Goal: Transaction & Acquisition: Download file/media

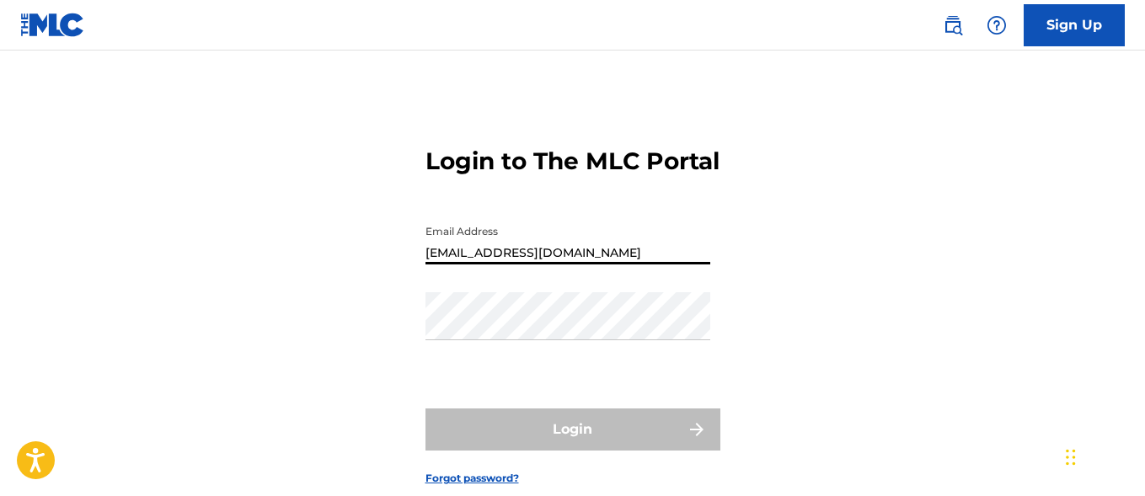
type input "[EMAIL_ADDRESS][DOMAIN_NAME]"
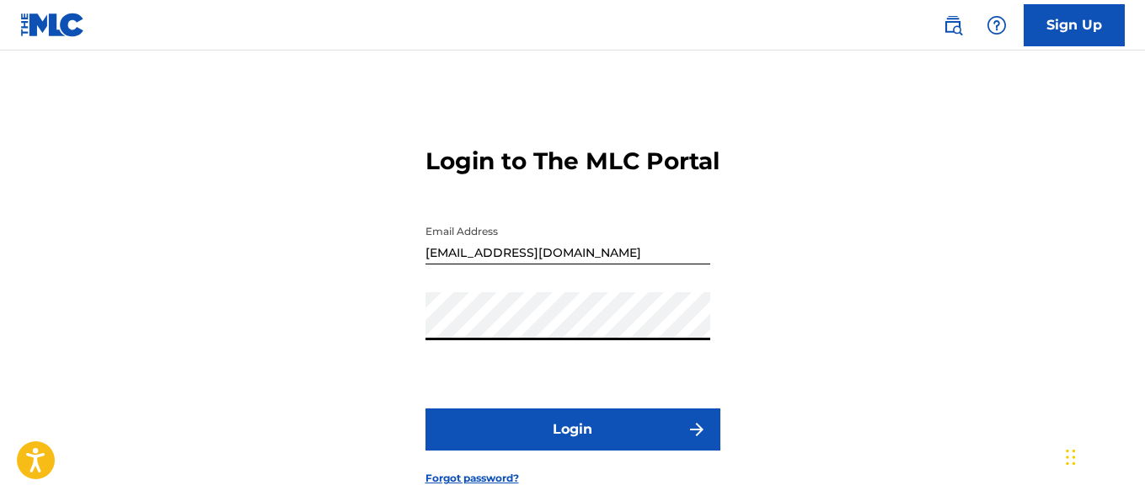
click at [572, 451] on button "Login" at bounding box center [572, 430] width 295 height 42
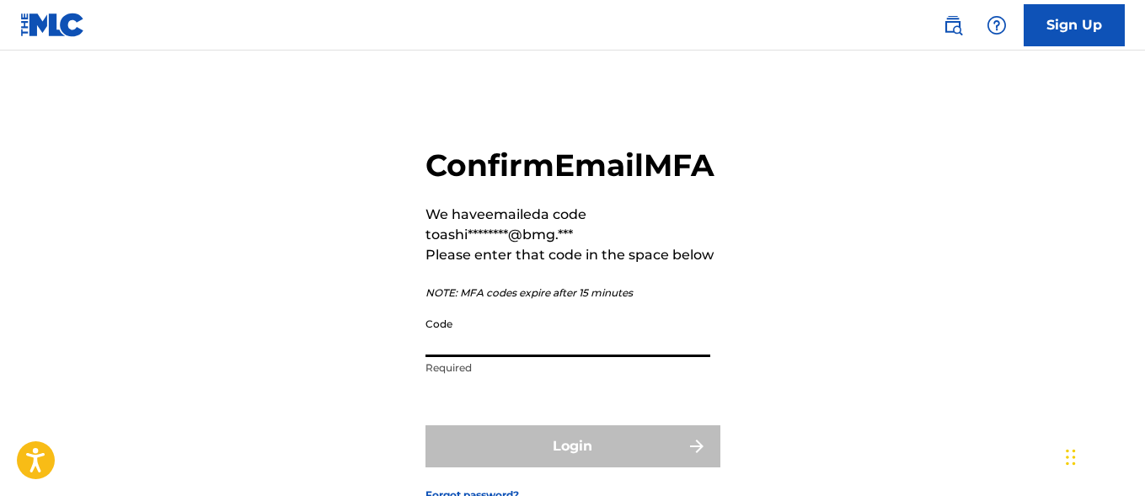
click at [515, 357] on input "Code" at bounding box center [567, 333] width 285 height 48
paste input "326204"
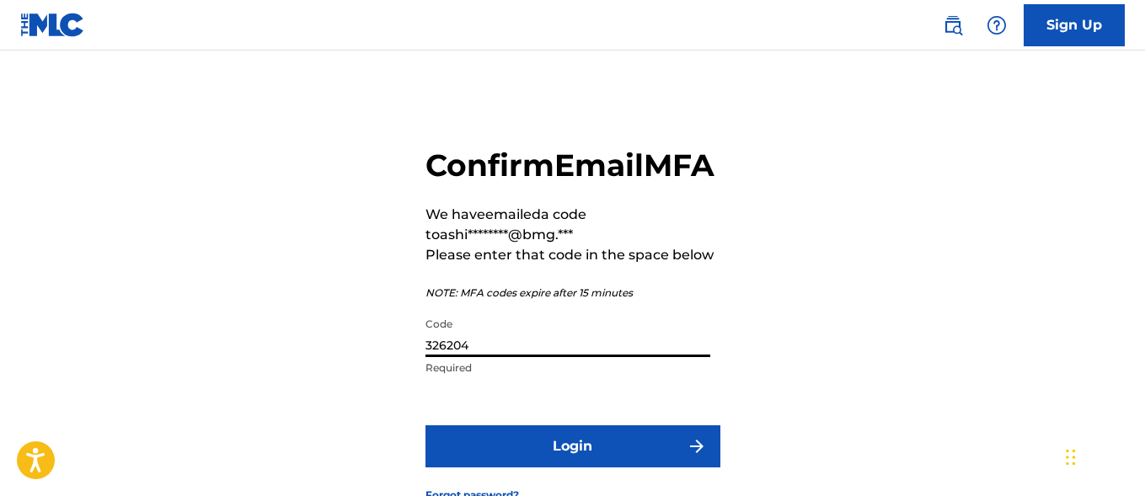
type input "326204"
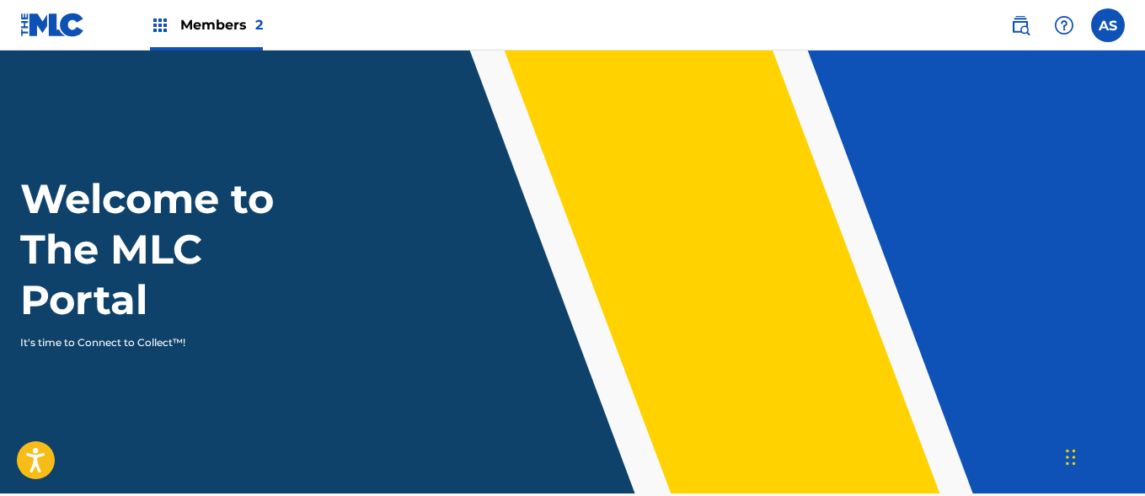
click at [160, 25] on img at bounding box center [160, 25] width 20 height 20
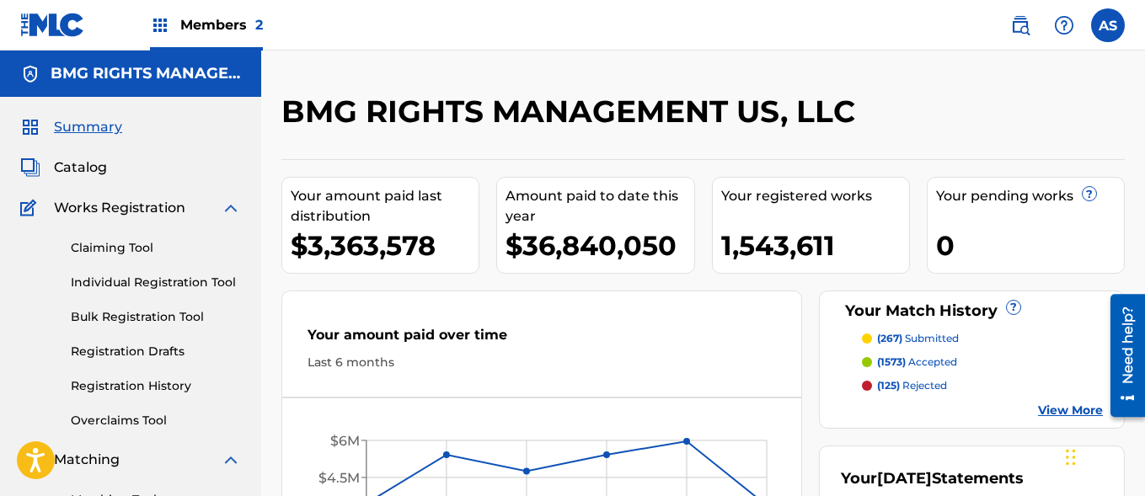
scroll to position [366, 0]
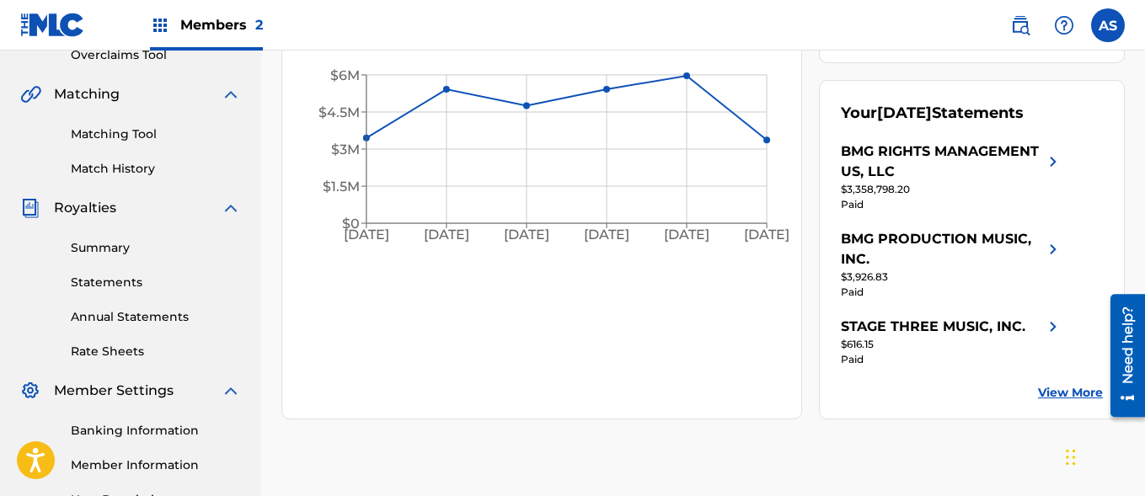
click at [156, 248] on link "Summary" at bounding box center [156, 248] width 170 height 18
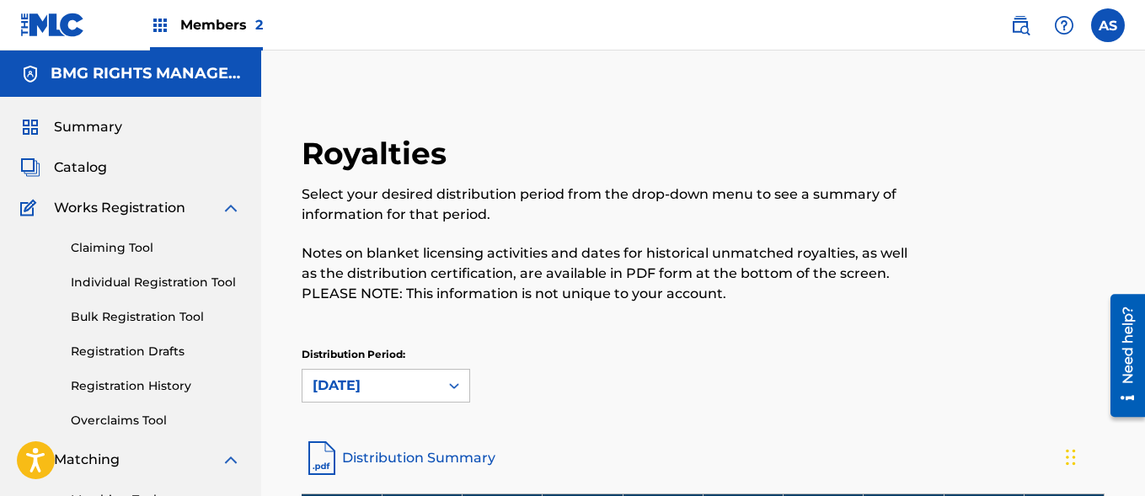
click at [160, 25] on img at bounding box center [160, 25] width 20 height 20
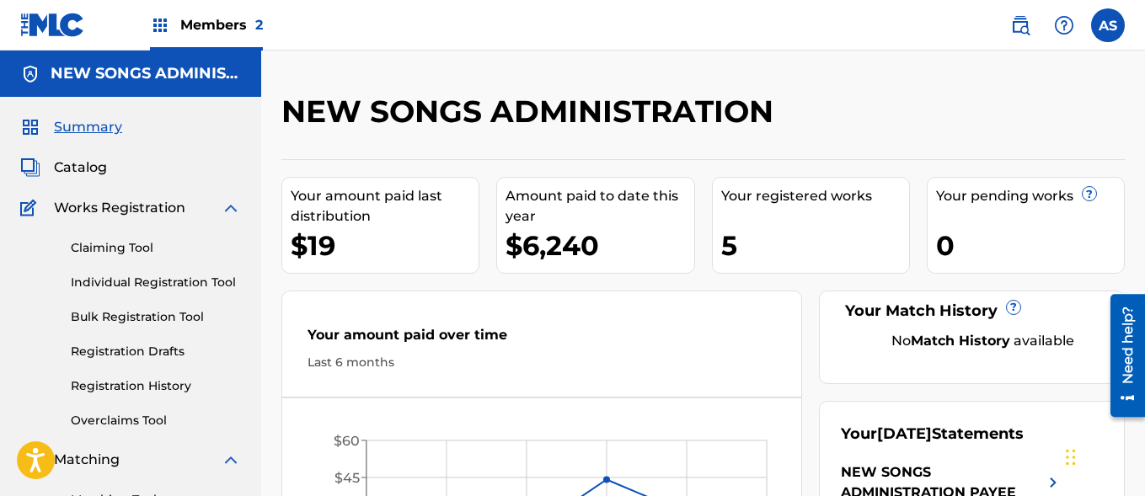
scroll to position [366, 0]
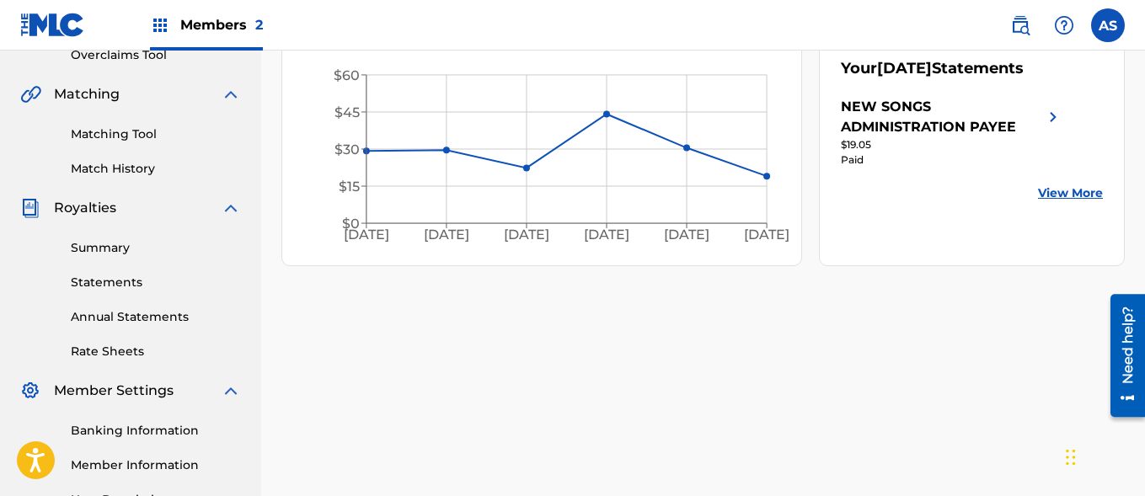
click at [156, 248] on link "Summary" at bounding box center [156, 248] width 170 height 18
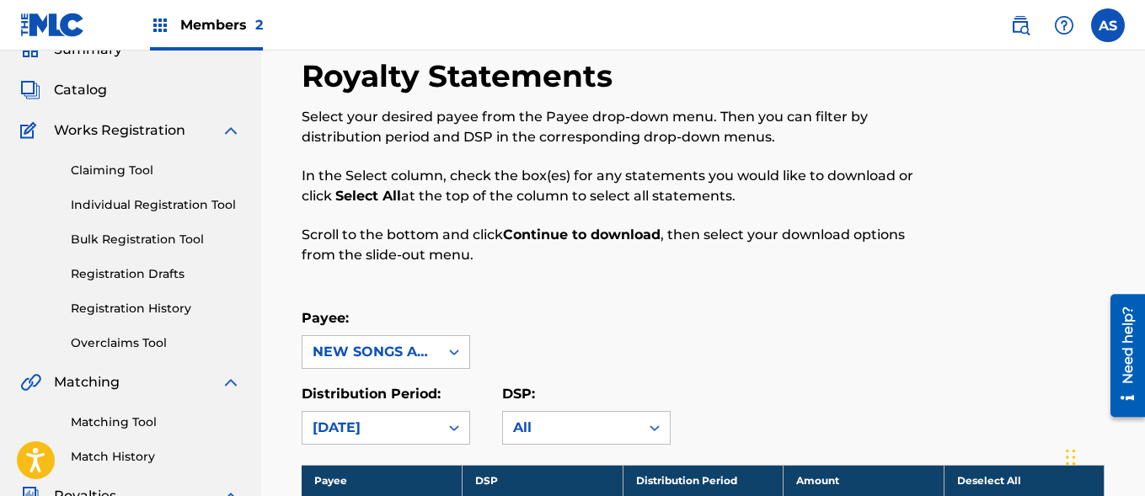
scroll to position [1263, 0]
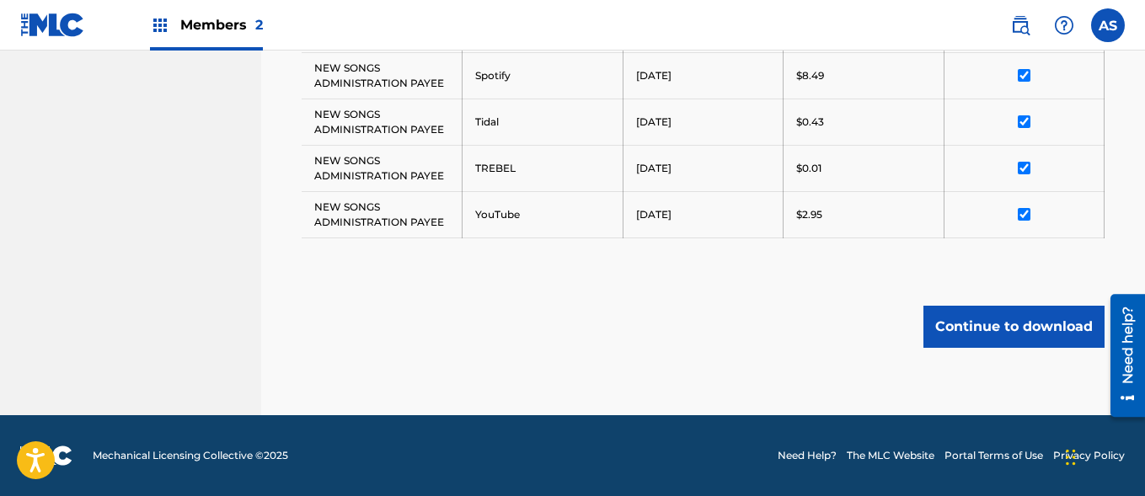
click at [1013, 326] on button "Continue to download" at bounding box center [1013, 327] width 181 height 42
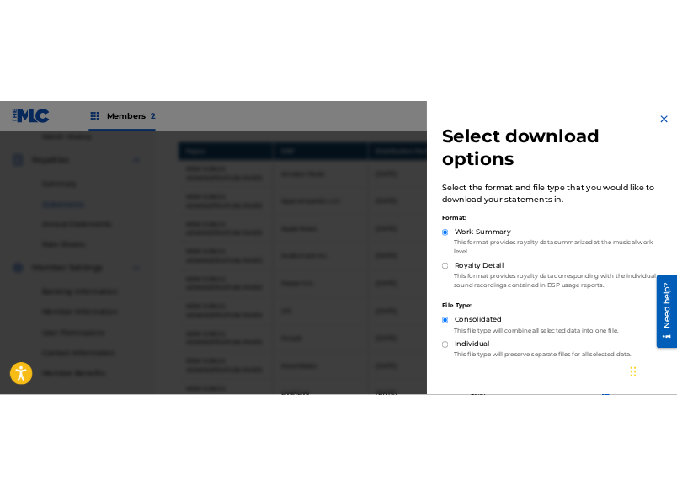
scroll to position [468, 0]
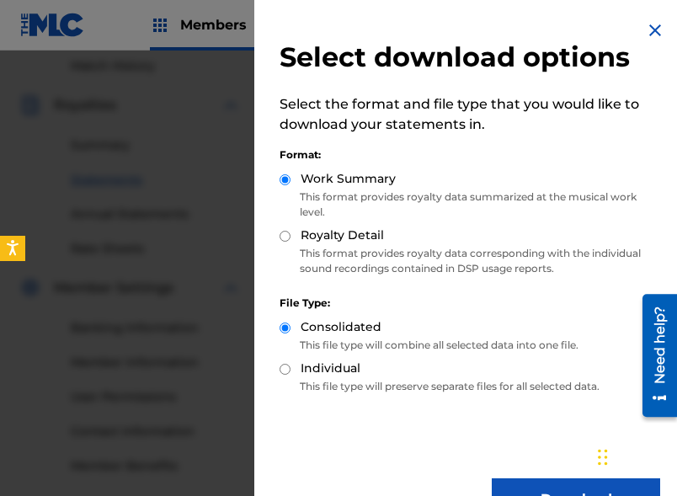
click at [280, 231] on input "Royalty Detail" at bounding box center [285, 236] width 11 height 11
radio input "true"
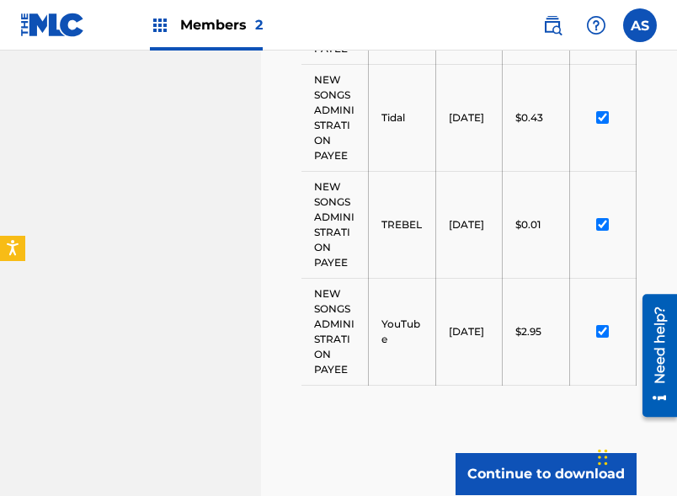
scroll to position [2706, 0]
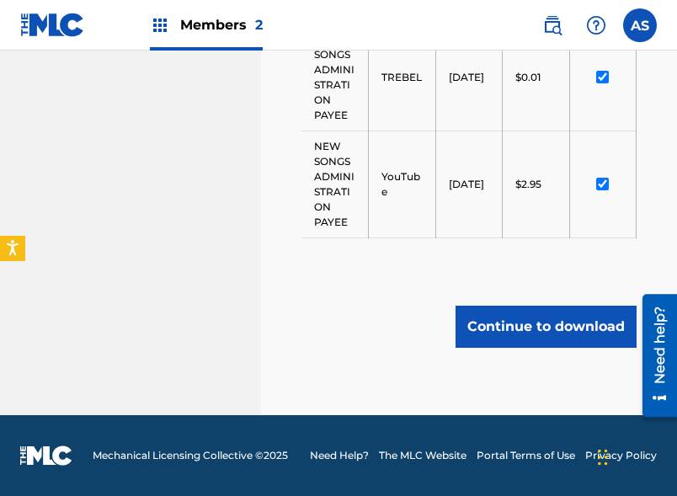
click at [523, 326] on button "Continue to download" at bounding box center [546, 327] width 181 height 42
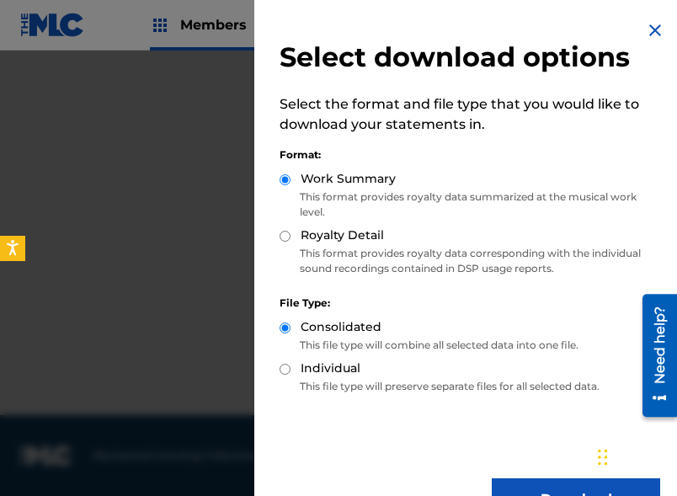
click at [286, 234] on input "Royalty Detail" at bounding box center [285, 236] width 11 height 11
radio input "true"
click at [550, 486] on button "Download" at bounding box center [576, 499] width 168 height 42
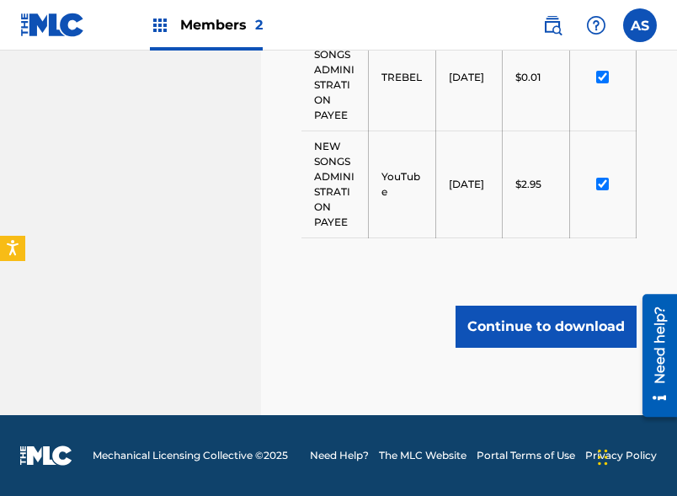
click at [519, 325] on button "Continue to download" at bounding box center [546, 327] width 181 height 42
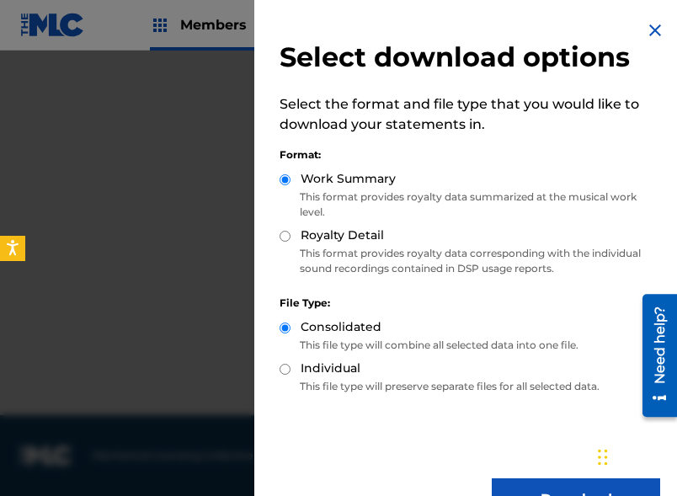
click at [286, 236] on input "Royalty Detail" at bounding box center [285, 236] width 11 height 11
radio input "true"
click at [564, 484] on button "Download" at bounding box center [576, 499] width 168 height 42
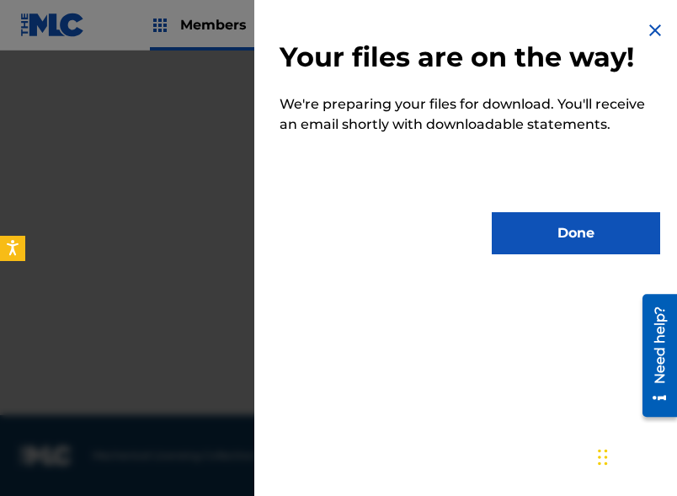
click at [555, 236] on button "Done" at bounding box center [576, 233] width 168 height 42
